Goal: Information Seeking & Learning: Learn about a topic

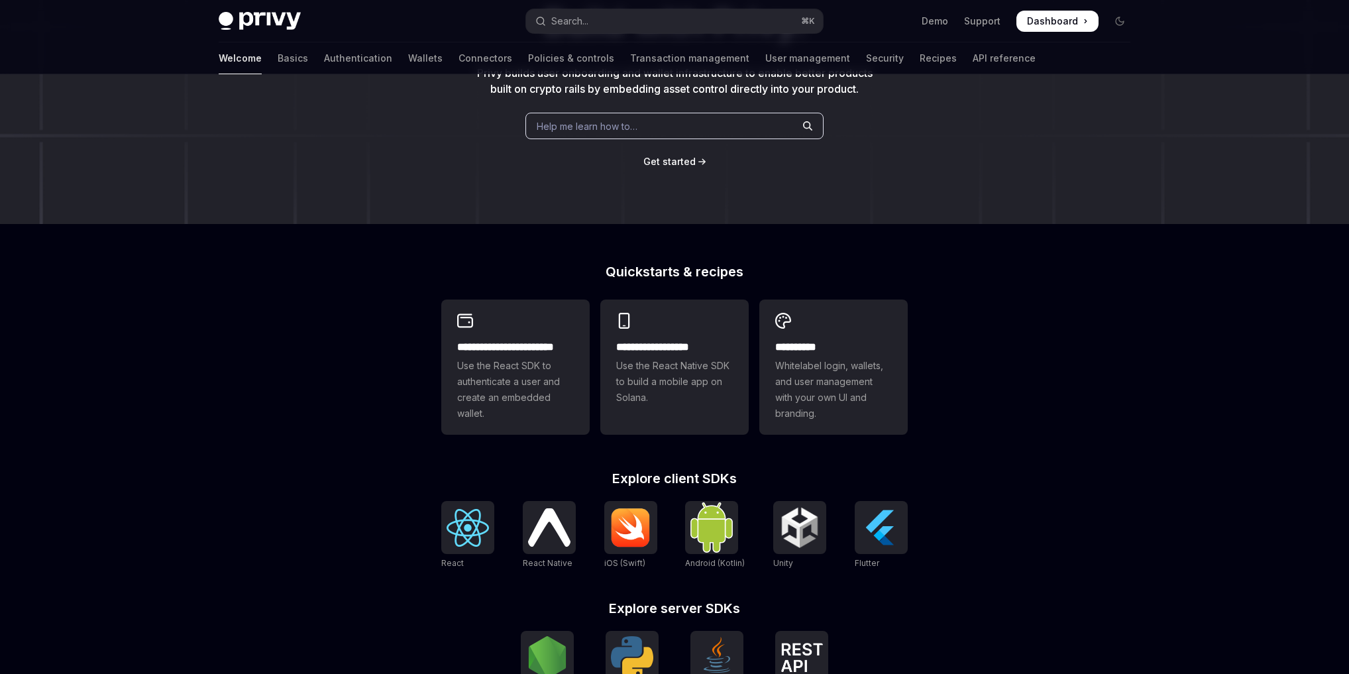
scroll to position [362, 0]
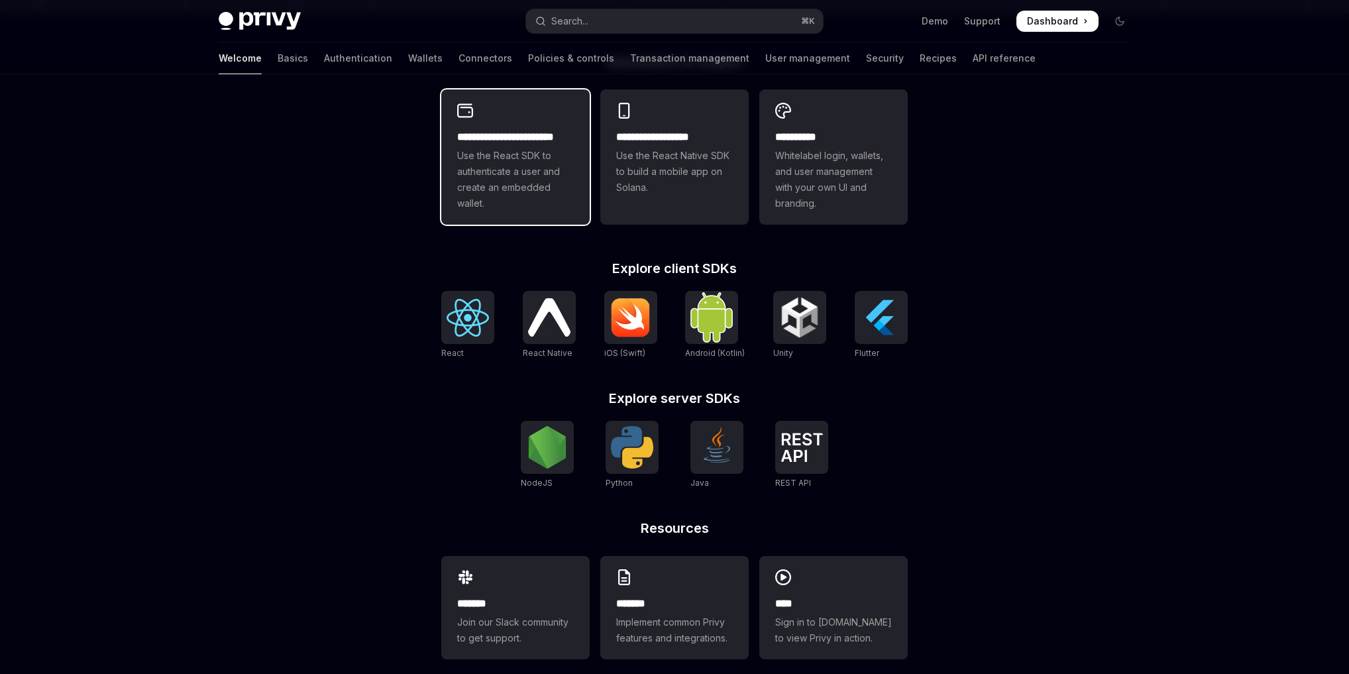
click at [514, 180] on span "Use the React SDK to authenticate a user and create an embedded wallet." at bounding box center [515, 180] width 117 height 64
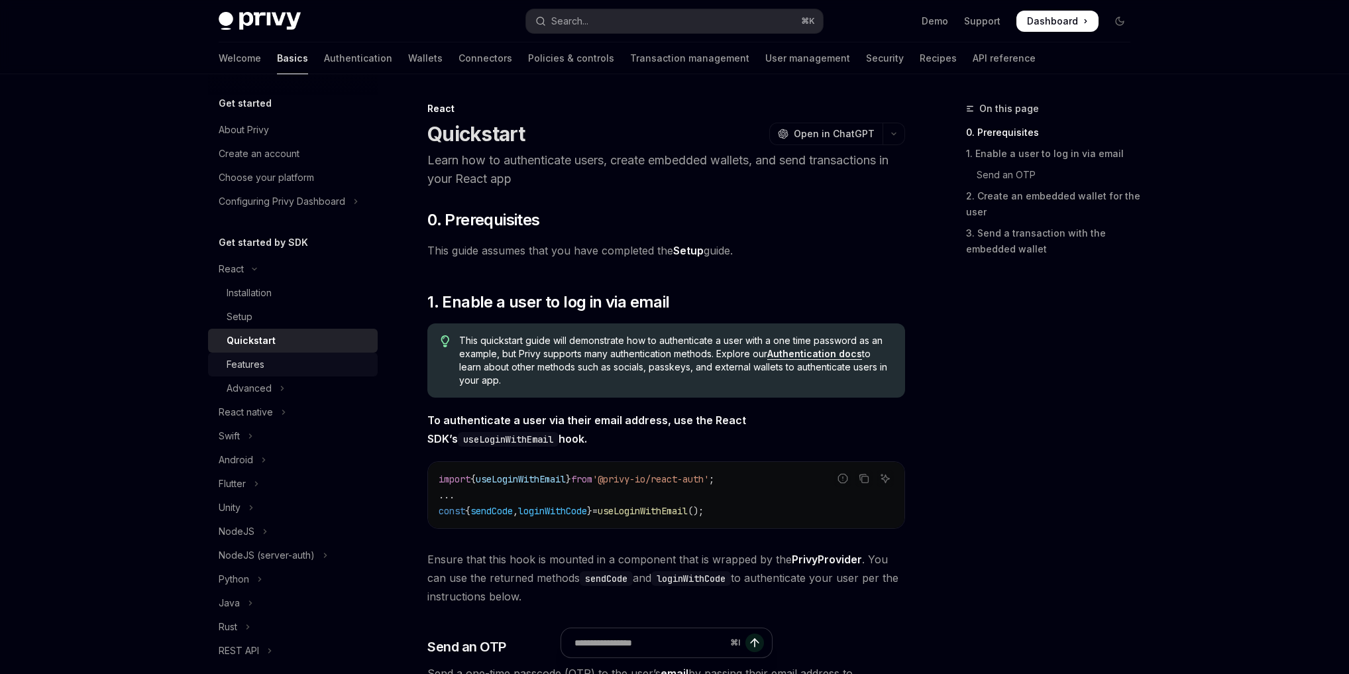
click at [242, 367] on div "Features" at bounding box center [246, 365] width 38 height 16
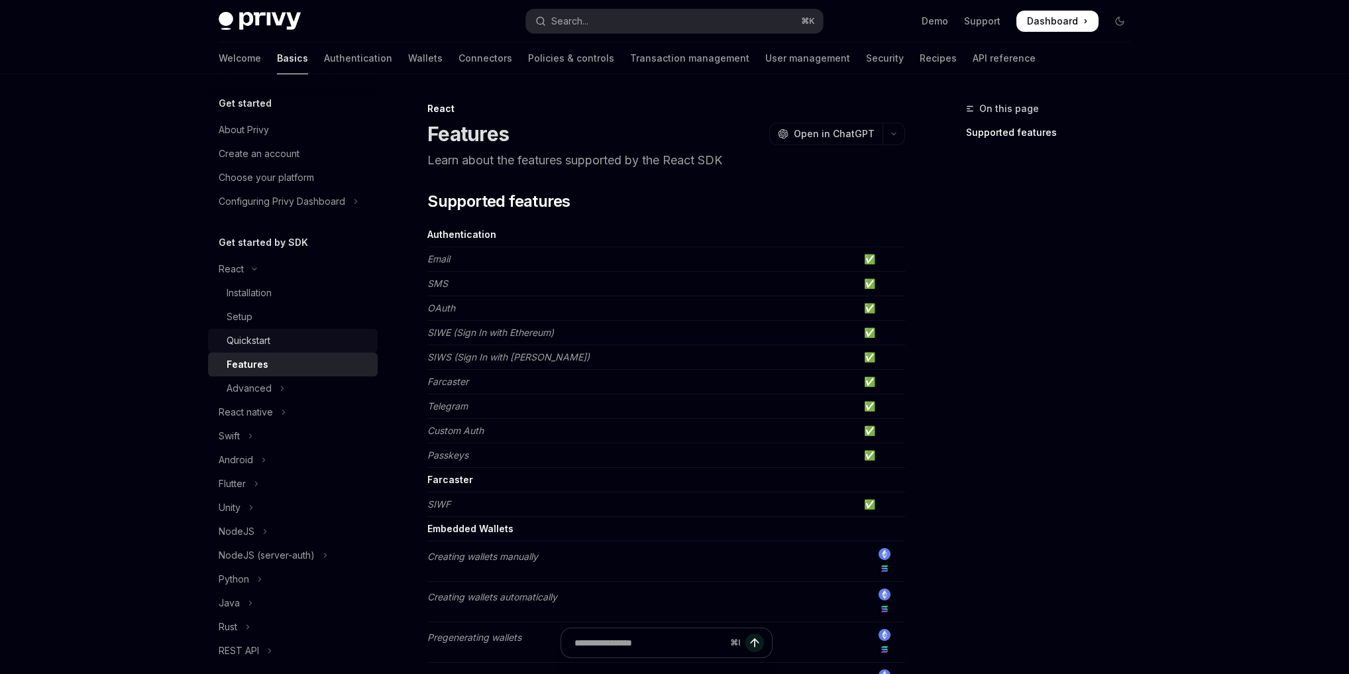
click at [245, 351] on link "Quickstart" at bounding box center [293, 341] width 170 height 24
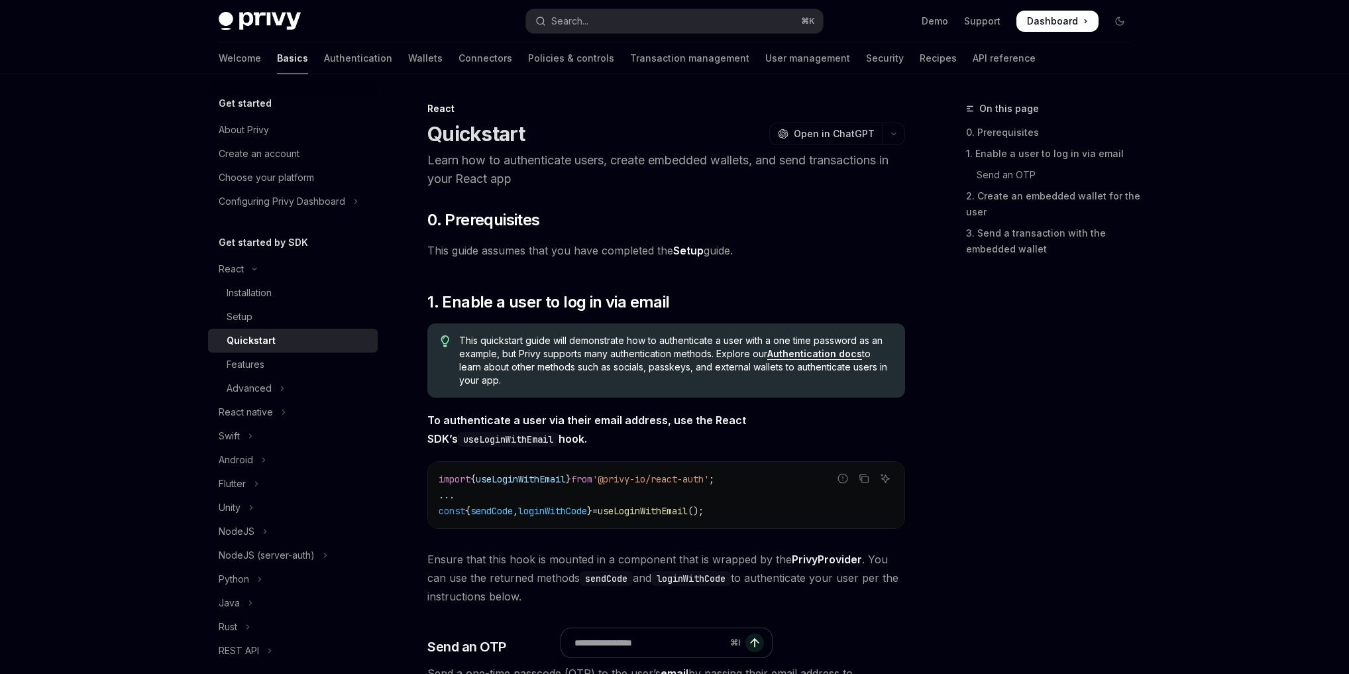
click at [252, 342] on div "Quickstart" at bounding box center [251, 341] width 49 height 16
click at [241, 357] on div "Features" at bounding box center [246, 365] width 38 height 16
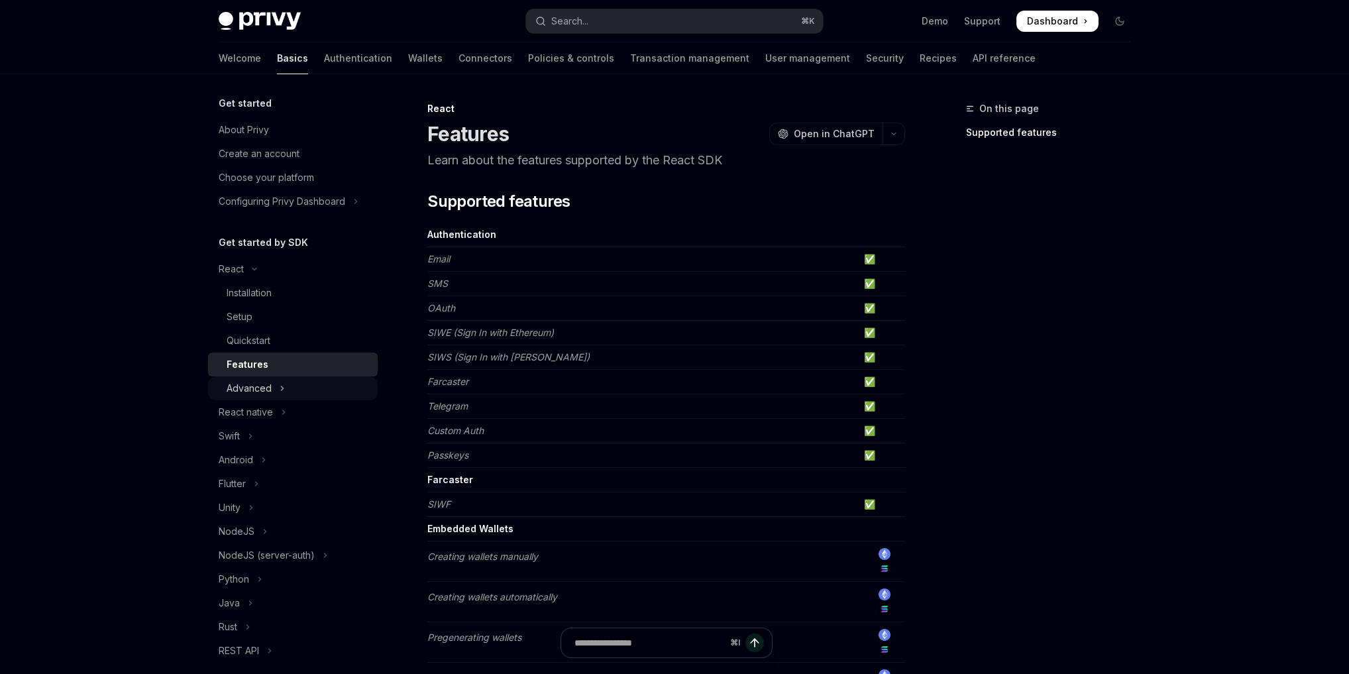
click at [265, 384] on div "Advanced" at bounding box center [249, 388] width 45 height 16
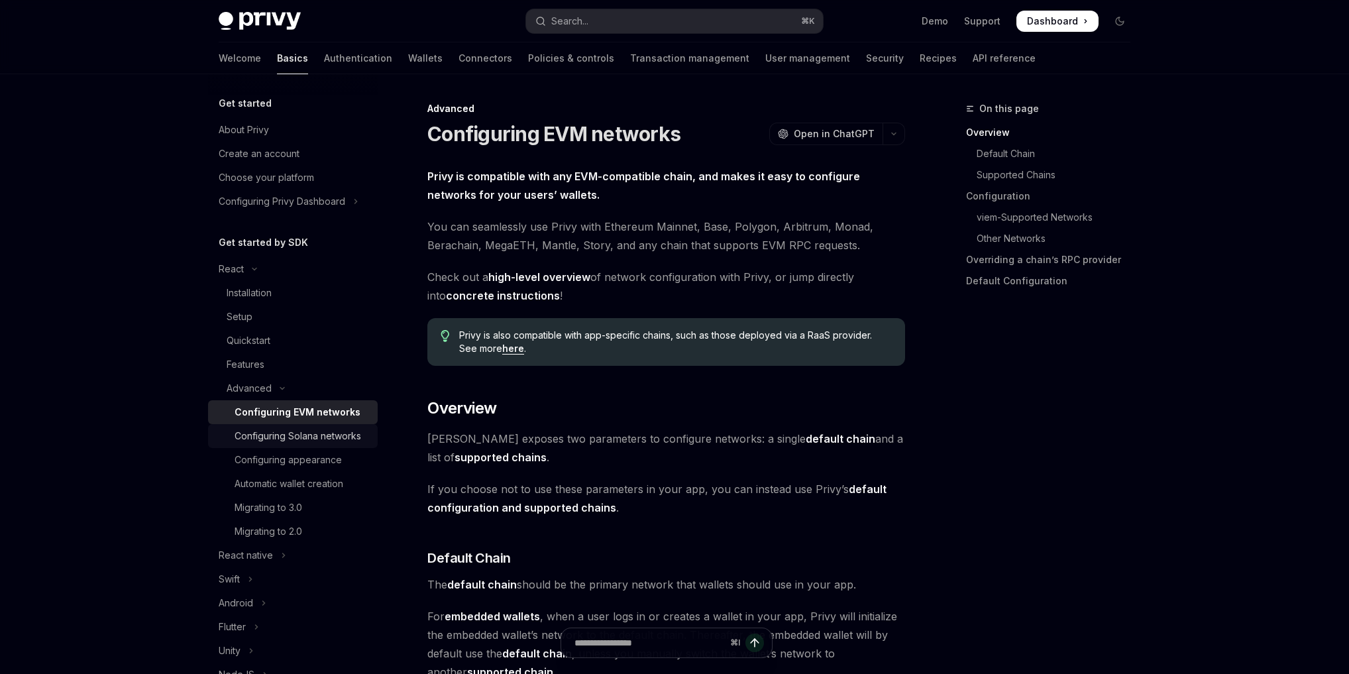
click at [301, 431] on div "Configuring Solana networks" at bounding box center [298, 436] width 127 height 16
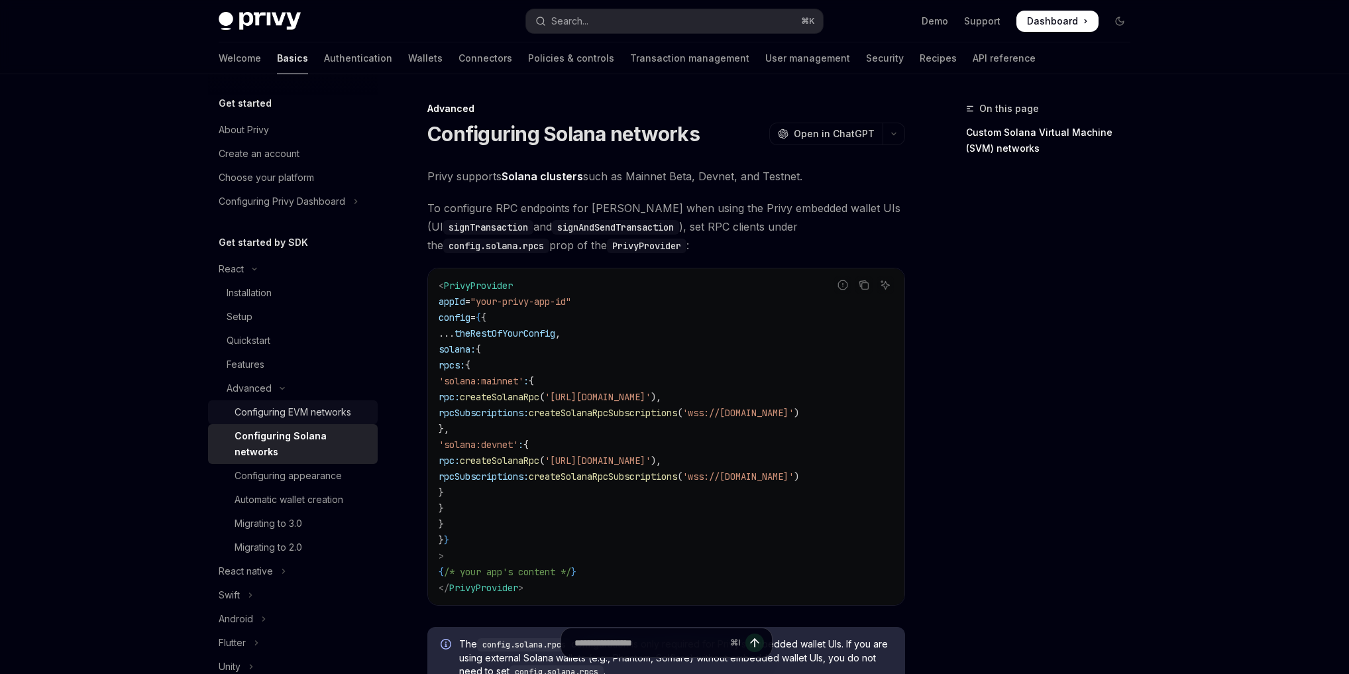
click at [311, 413] on div "Configuring EVM networks" at bounding box center [293, 412] width 117 height 16
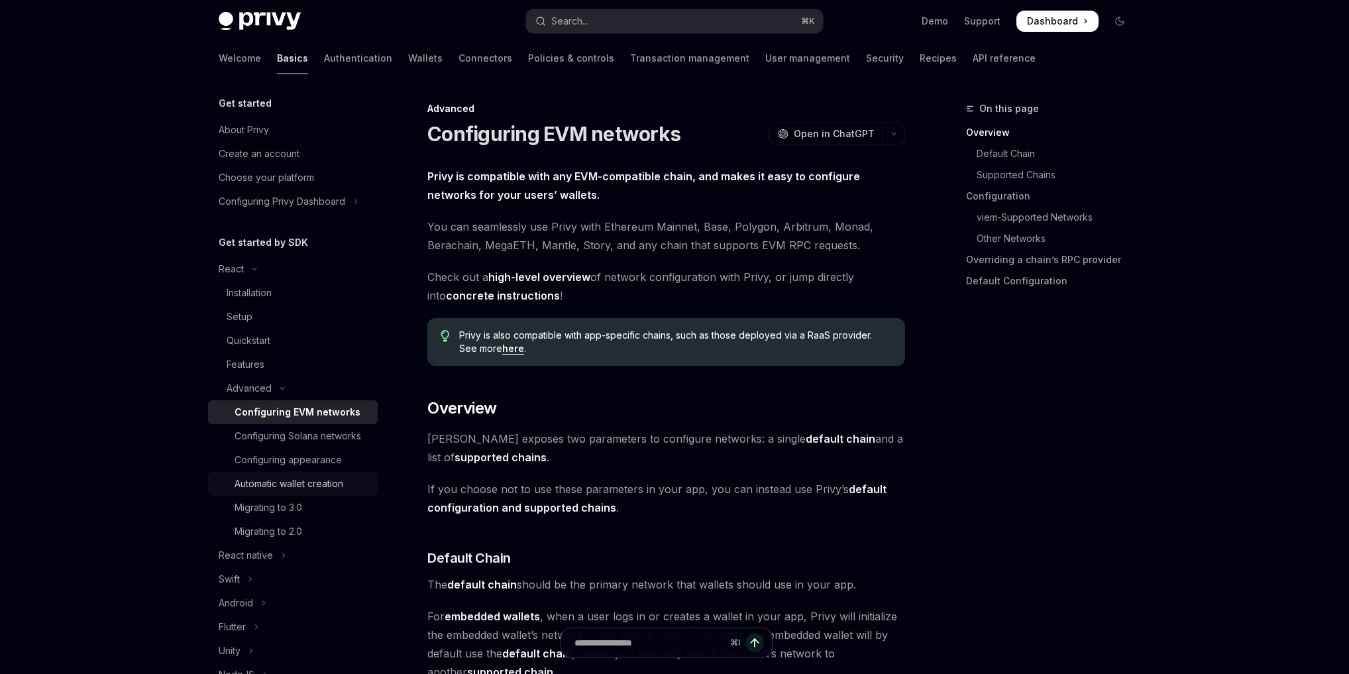
click at [286, 482] on div "Automatic wallet creation" at bounding box center [289, 484] width 109 height 16
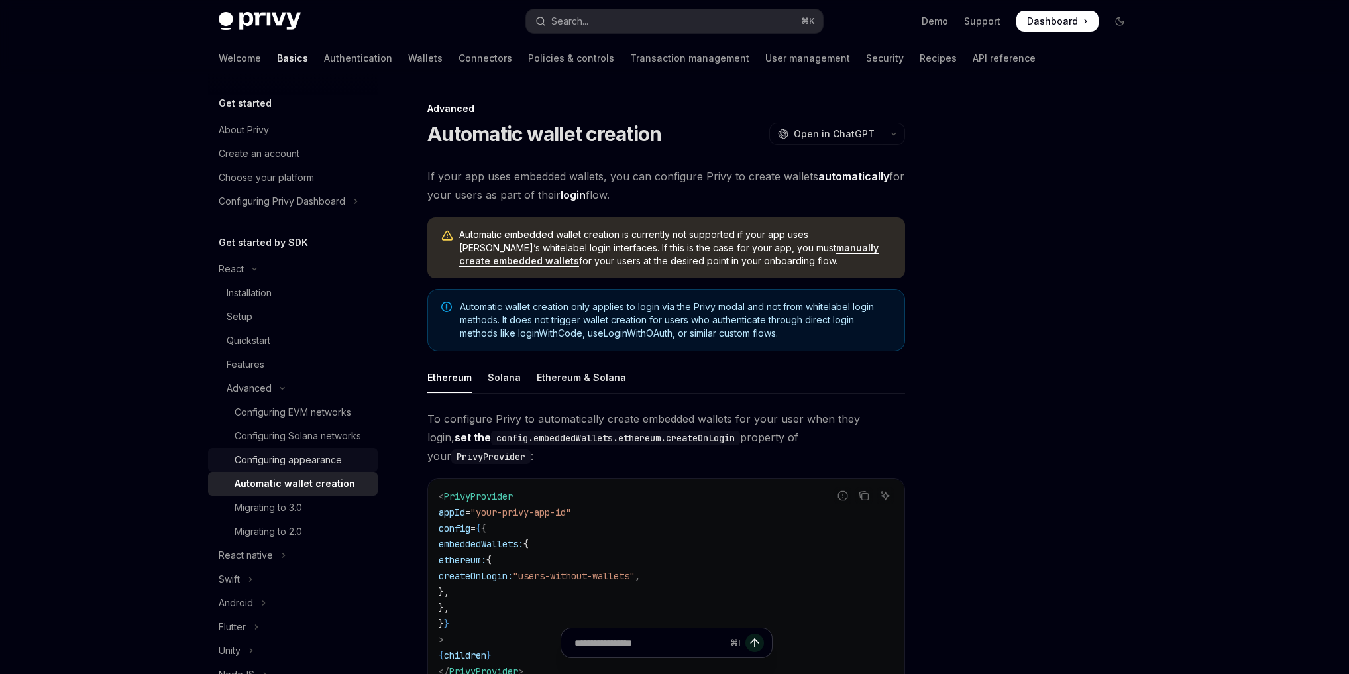
click at [298, 467] on div "Configuring appearance" at bounding box center [288, 460] width 107 height 16
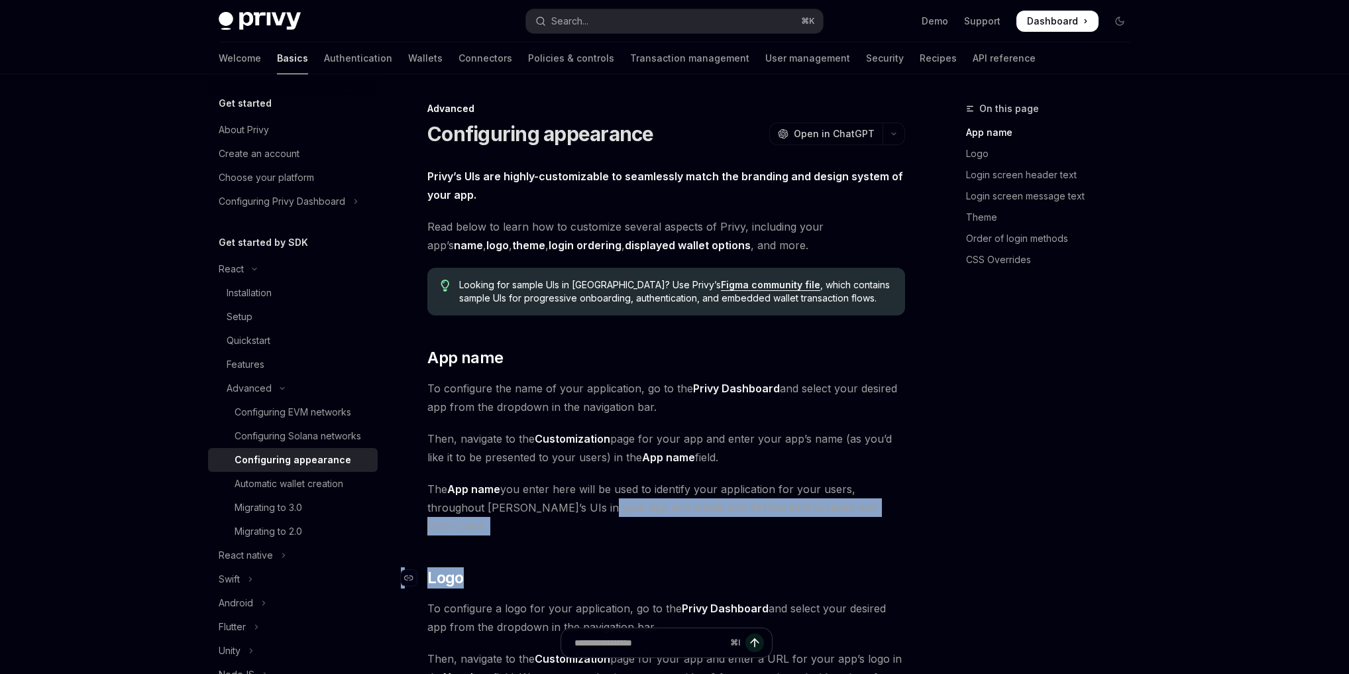
drag, startPoint x: 585, startPoint y: 509, endPoint x: 561, endPoint y: 561, distance: 57.8
click at [559, 567] on h2 "​ Logo" at bounding box center [666, 577] width 478 height 21
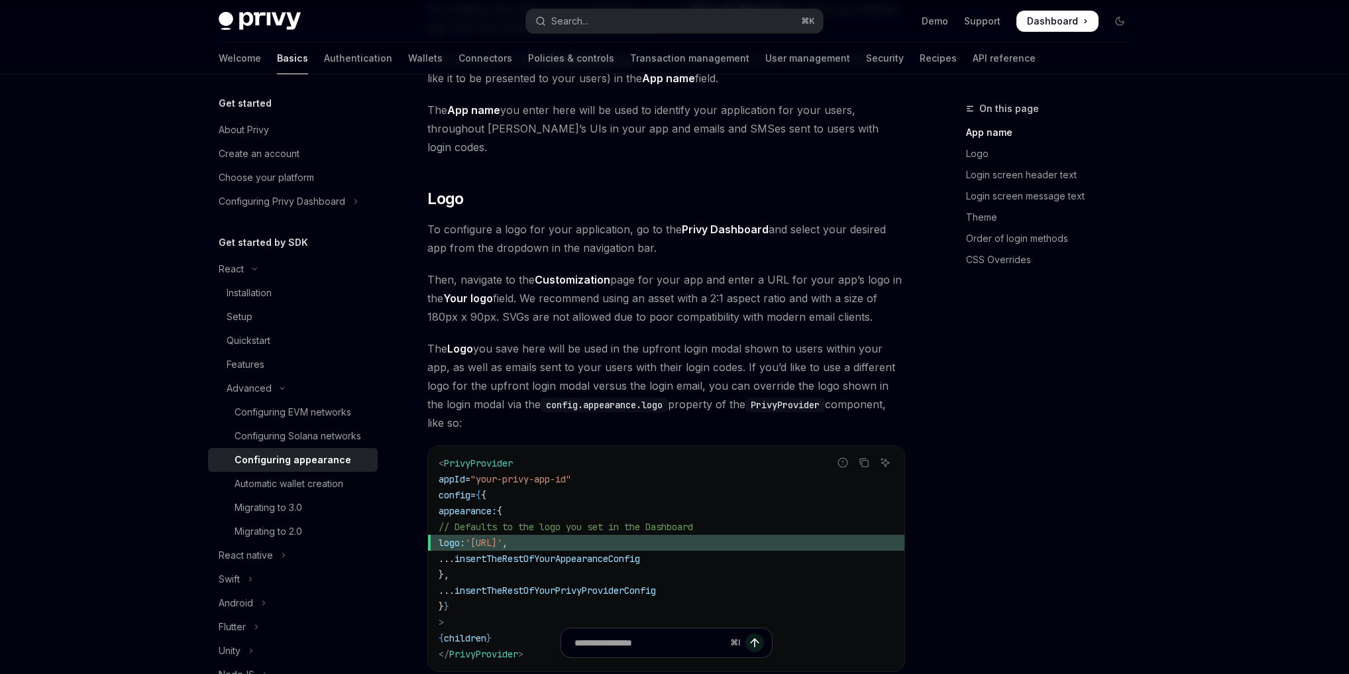
scroll to position [380, 0]
click at [714, 529] on code "< PrivyProvider appId = "your-privy-app-id" config = { { appearance: { // Defau…" at bounding box center [666, 558] width 455 height 207
click at [836, 339] on span "The Logo you save here will be used in the upfront login modal shown to users w…" at bounding box center [666, 385] width 478 height 93
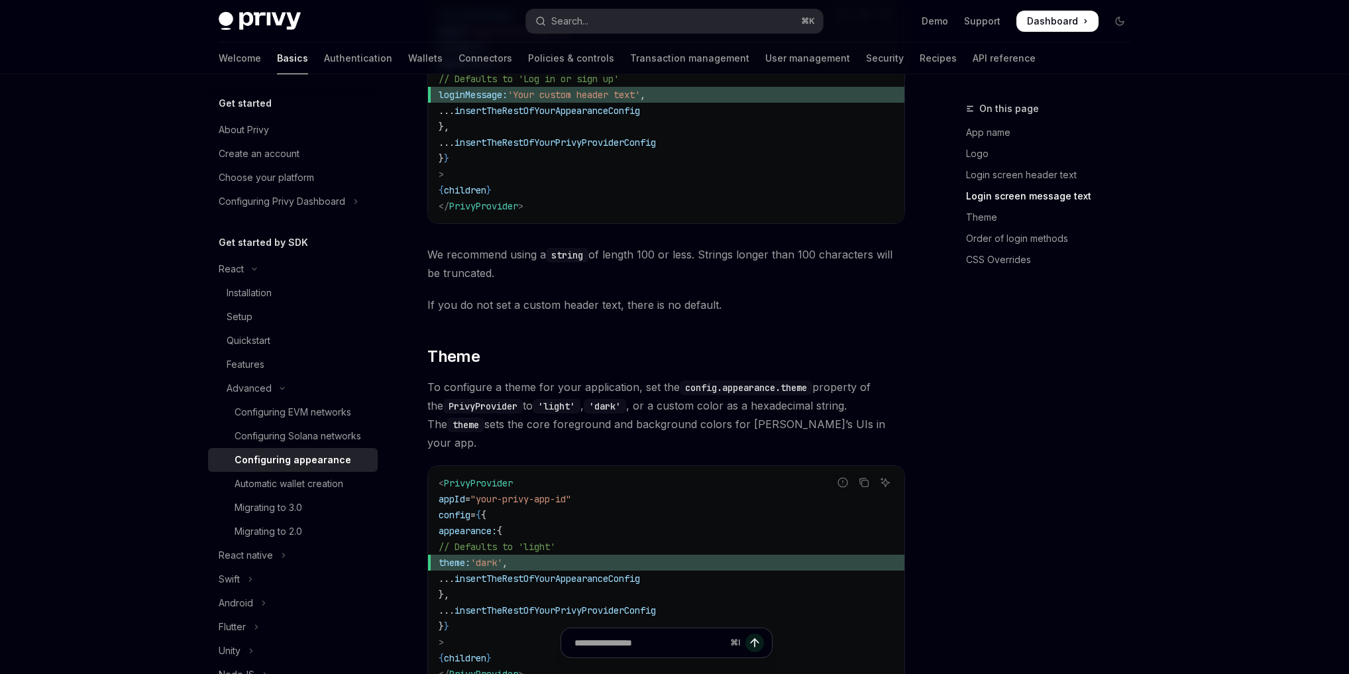
scroll to position [1657, 0]
click at [262, 460] on div "Configuring appearance" at bounding box center [293, 460] width 117 height 16
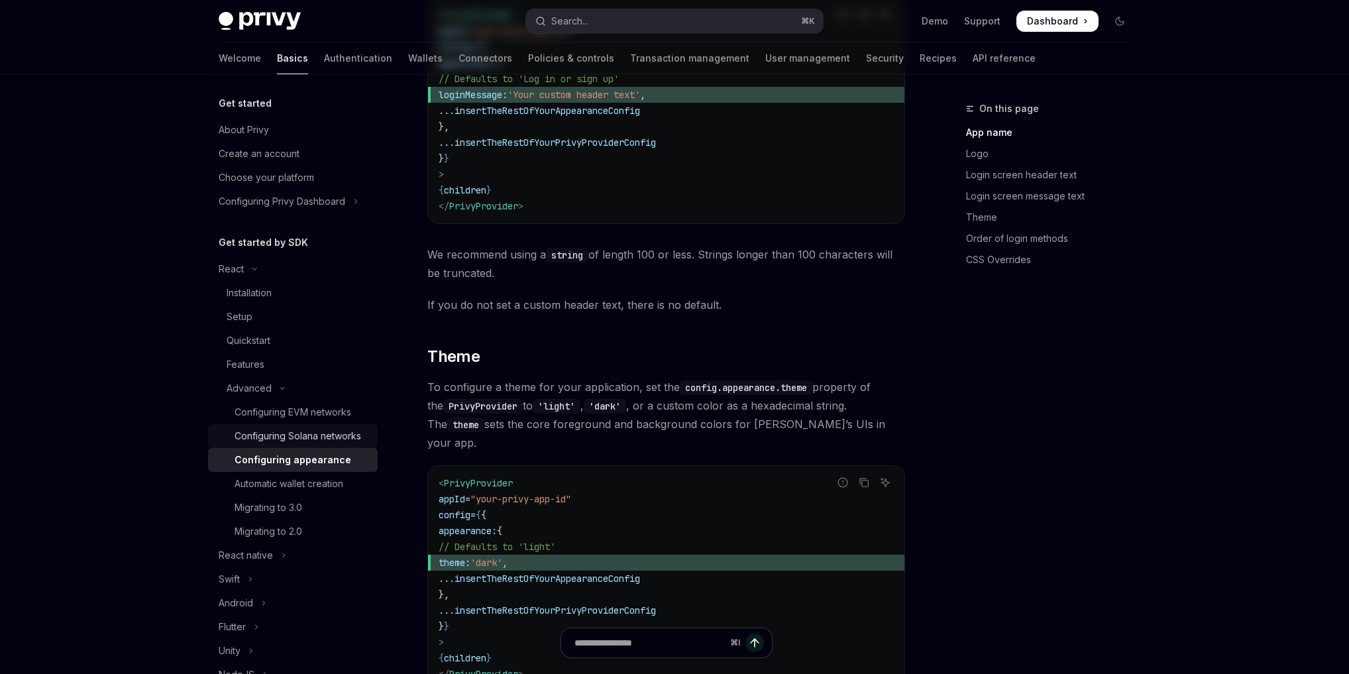
click at [296, 435] on div "Configuring Solana networks" at bounding box center [298, 436] width 127 height 16
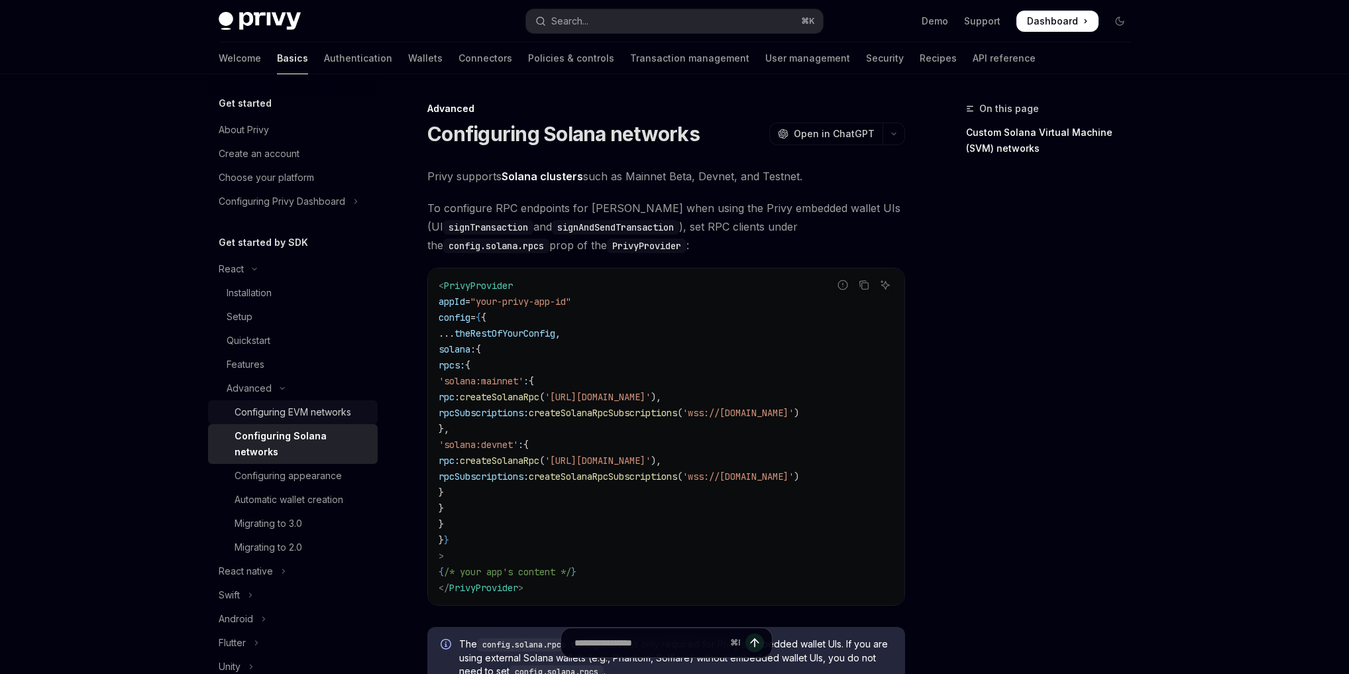
click at [301, 416] on div "Configuring EVM networks" at bounding box center [293, 412] width 117 height 16
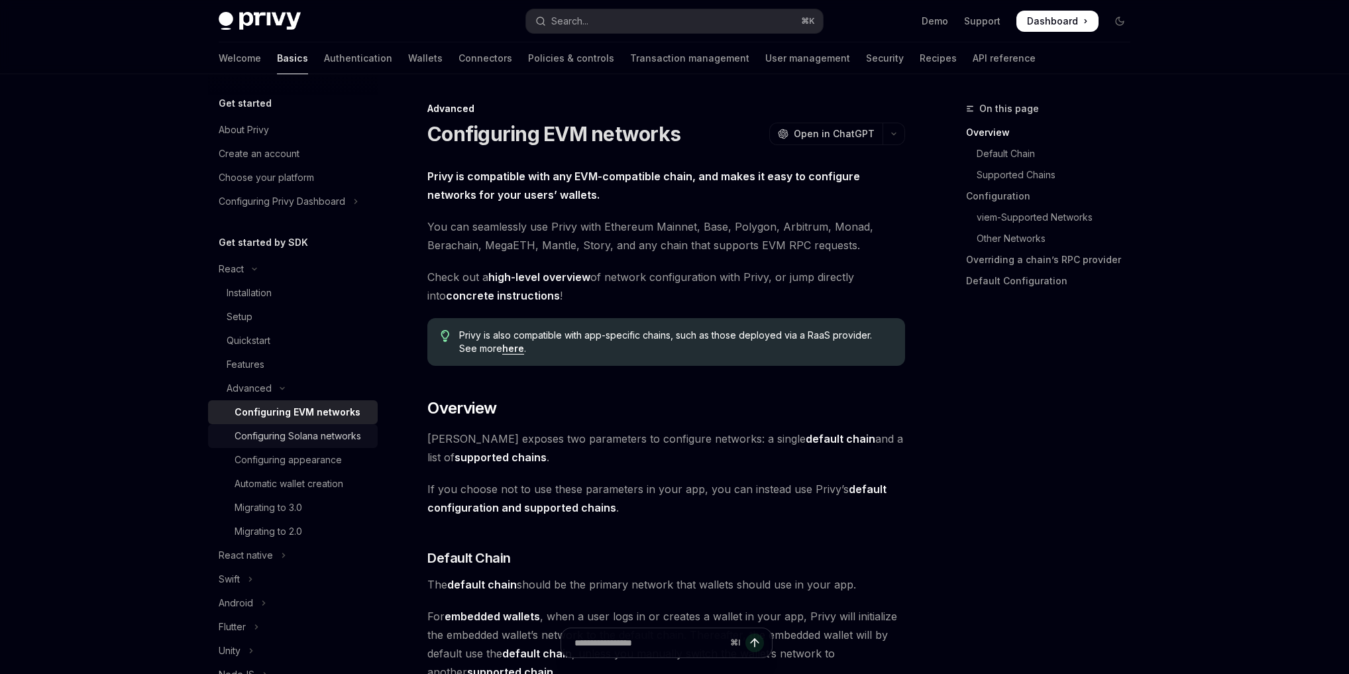
click at [284, 434] on div "Configuring Solana networks" at bounding box center [298, 436] width 127 height 16
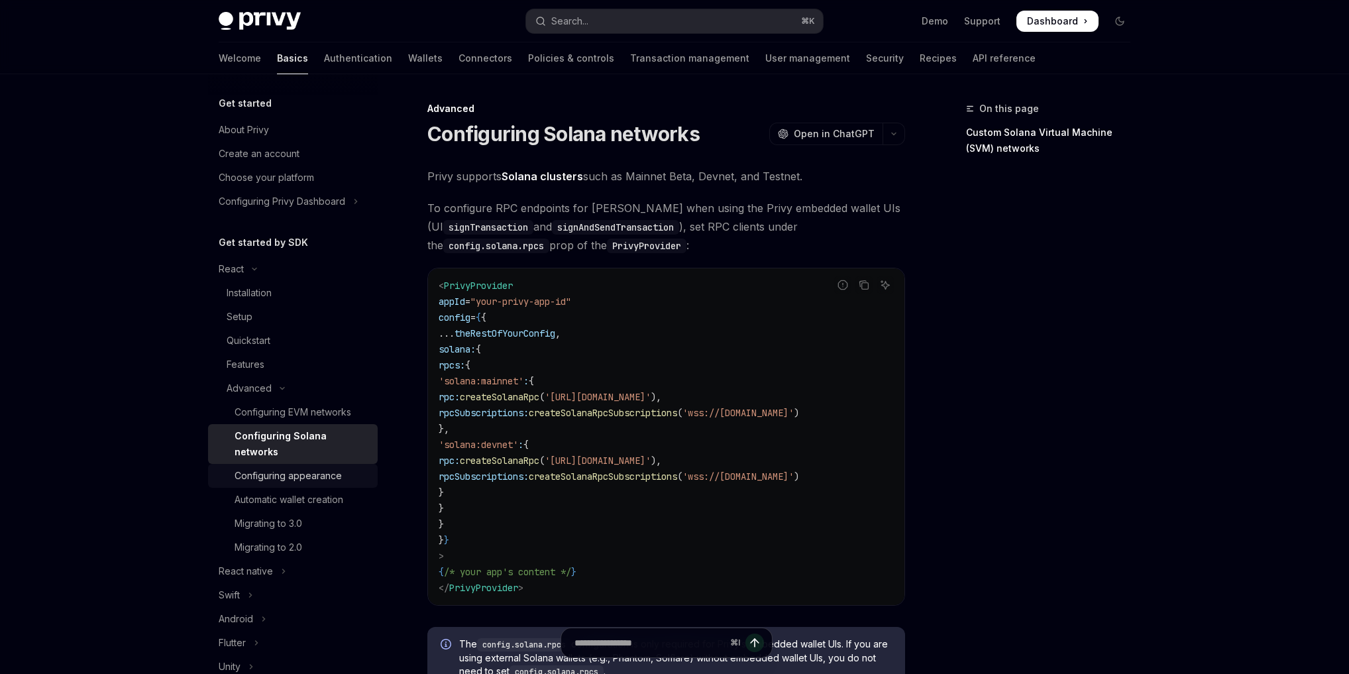
click at [288, 474] on div "Configuring appearance" at bounding box center [288, 476] width 107 height 16
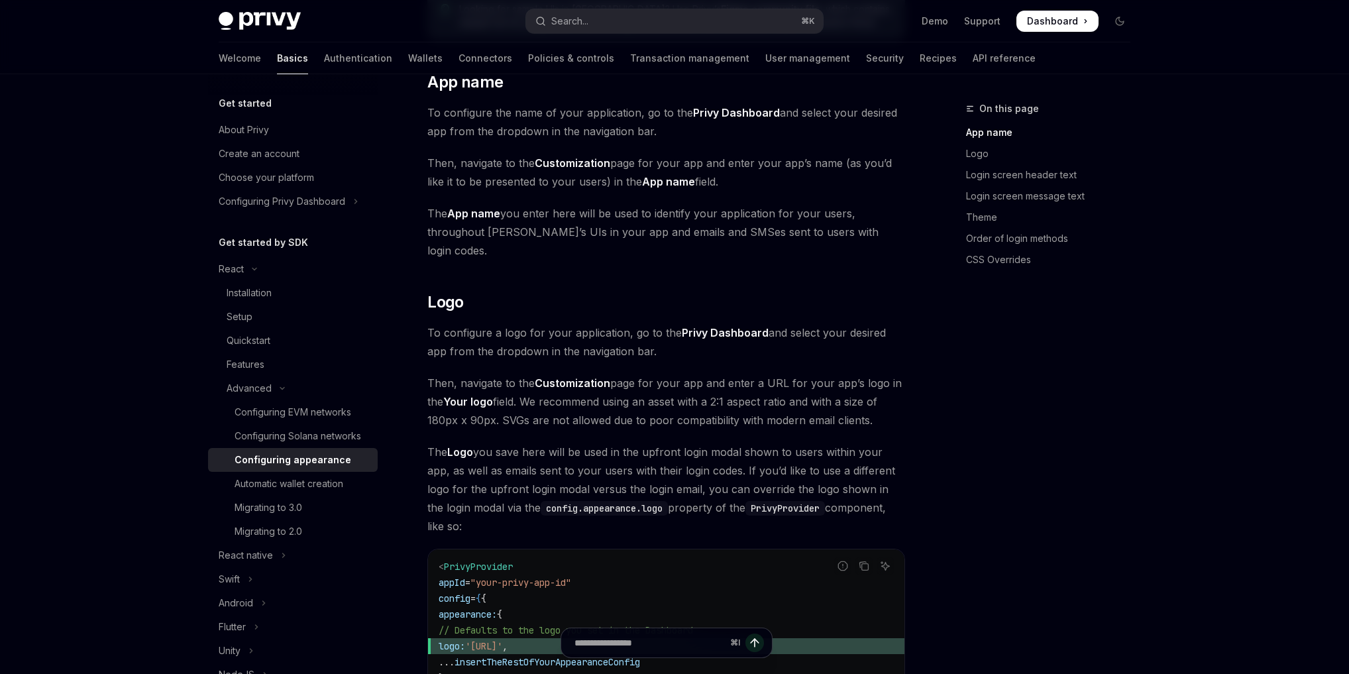
scroll to position [501, 0]
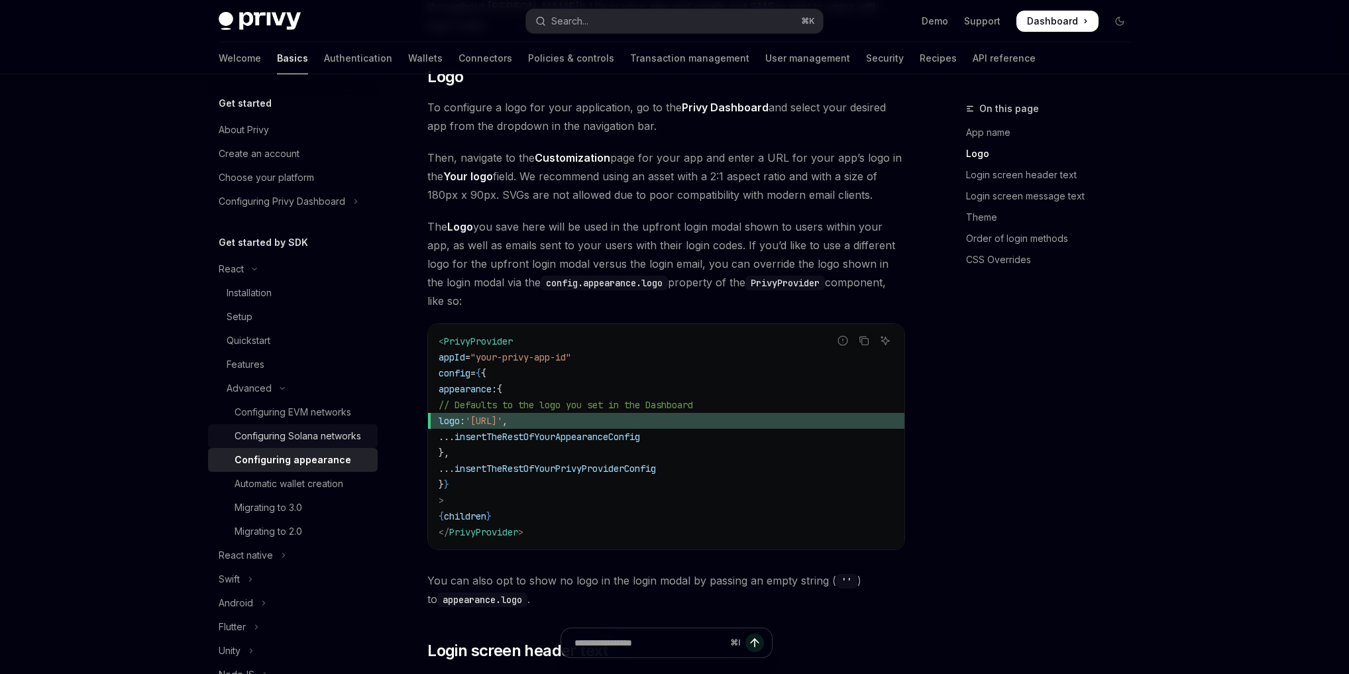
click at [303, 441] on div "Configuring Solana networks" at bounding box center [298, 436] width 127 height 16
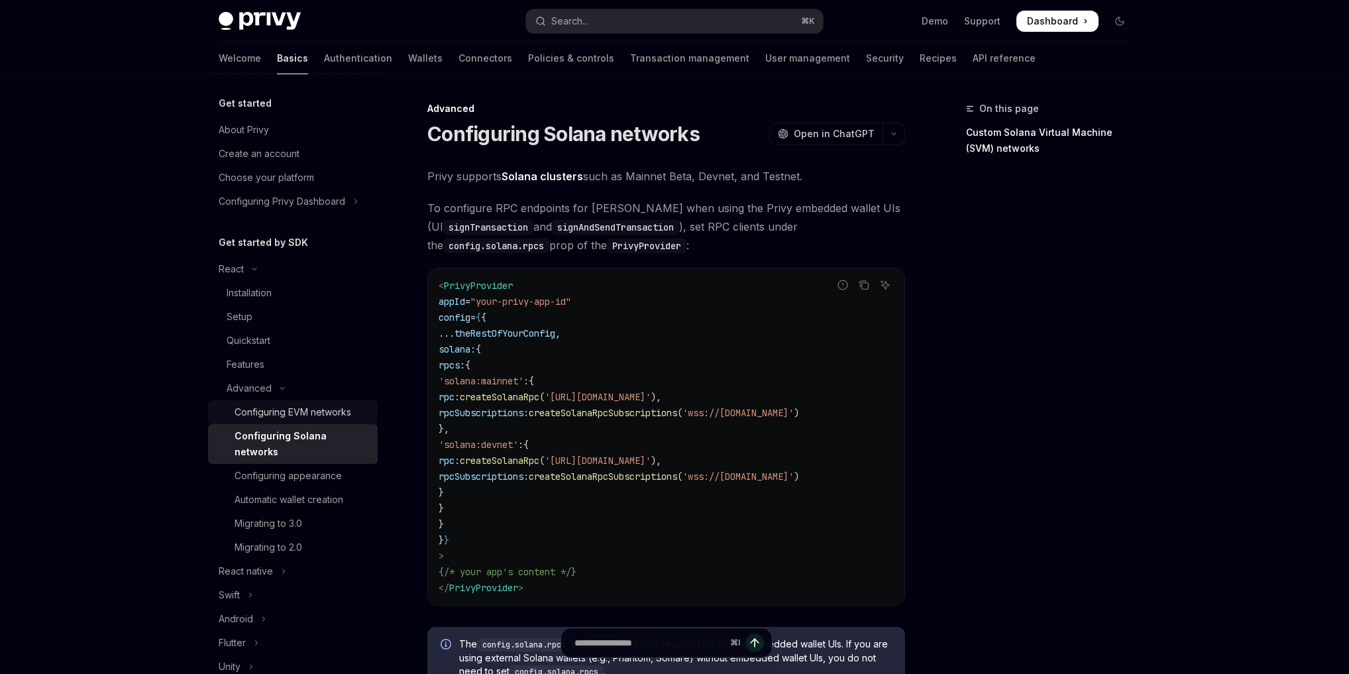
click at [311, 415] on div "Configuring EVM networks" at bounding box center [293, 412] width 117 height 16
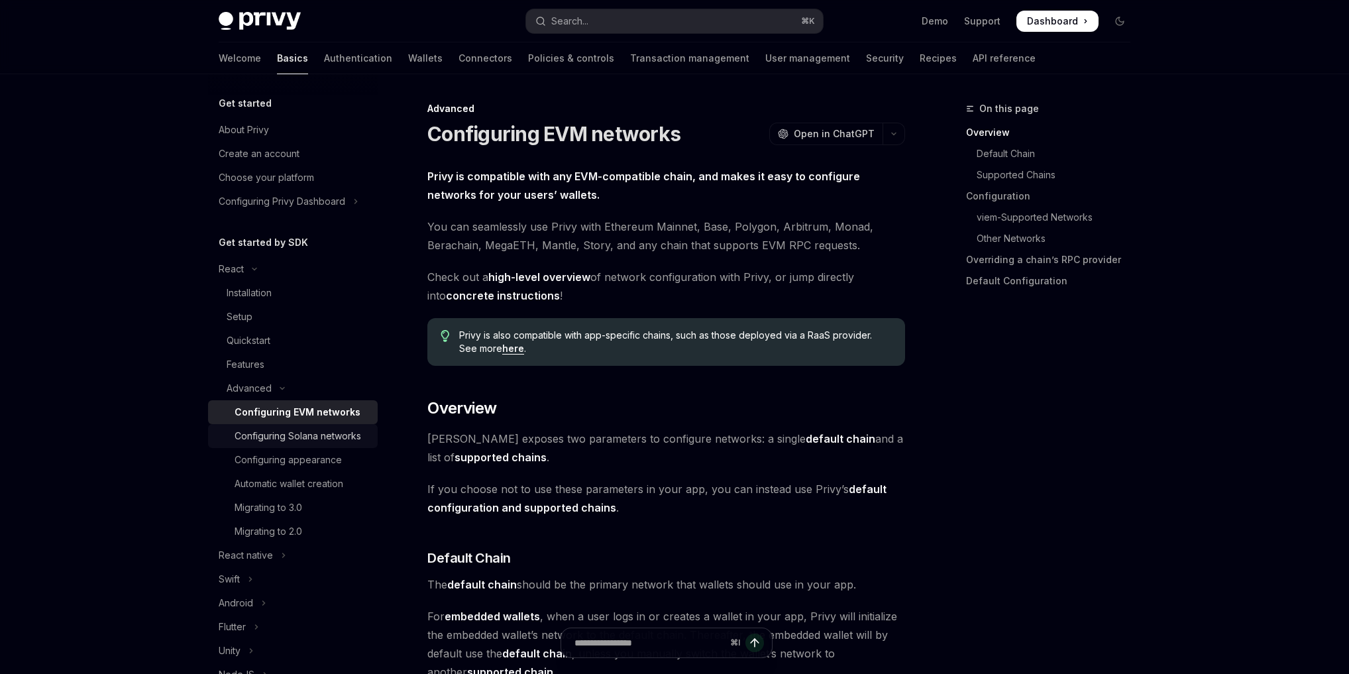
type textarea "*"
click at [630, 494] on span "If you choose not to use these parameters in your app, you can instead use Priv…" at bounding box center [666, 498] width 478 height 37
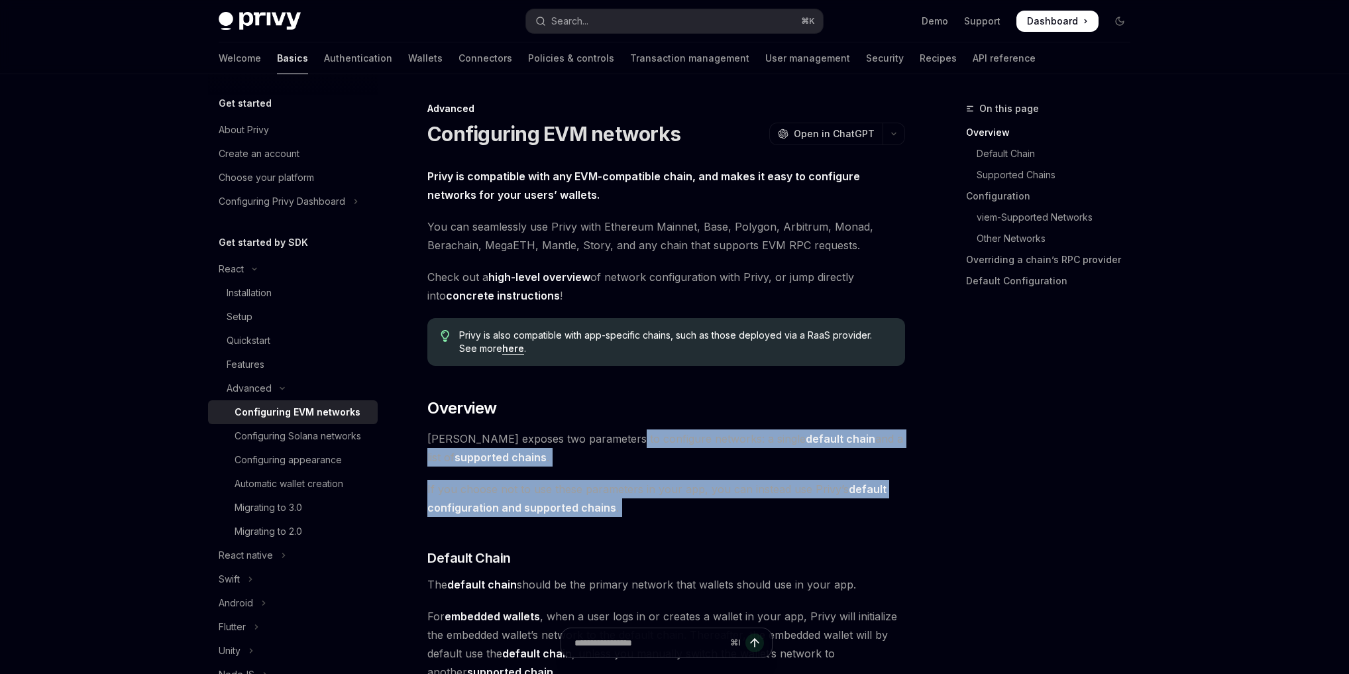
drag, startPoint x: 665, startPoint y: 524, endPoint x: 618, endPoint y: 439, distance: 97.0
